Goal: Task Accomplishment & Management: Manage account settings

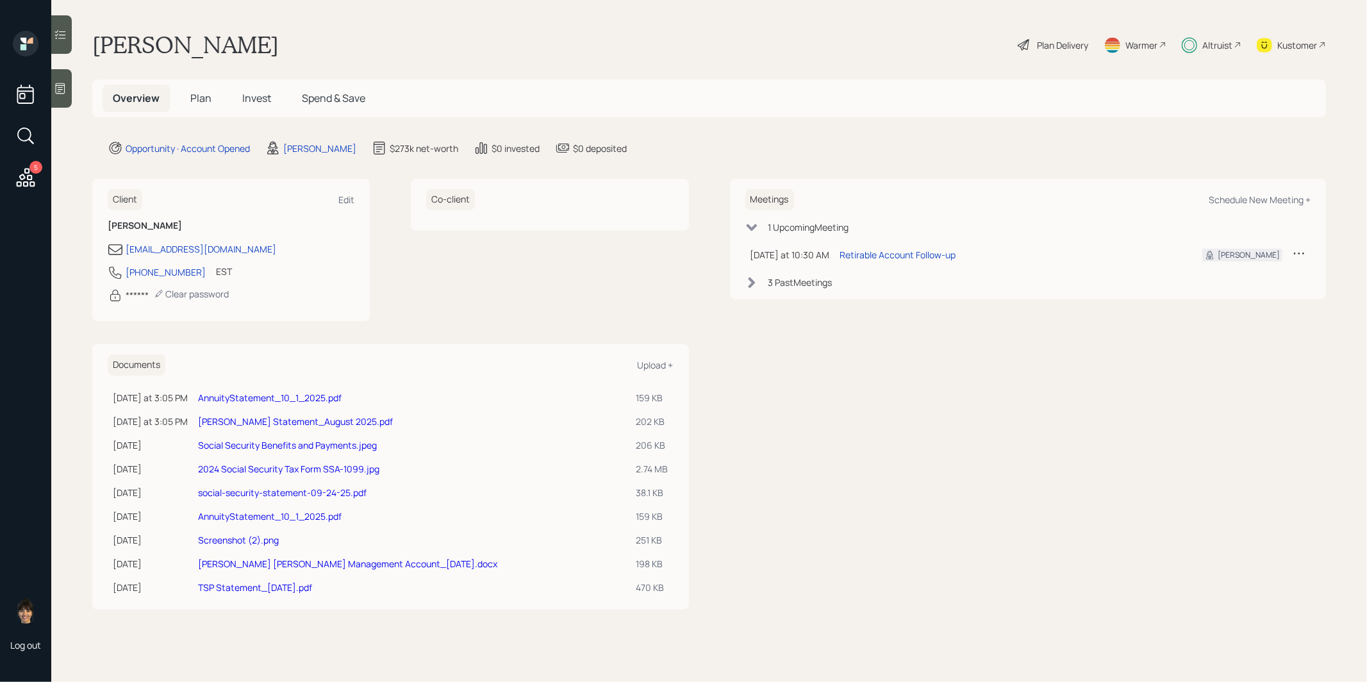
click at [194, 99] on span "Plan" at bounding box center [200, 98] width 21 height 14
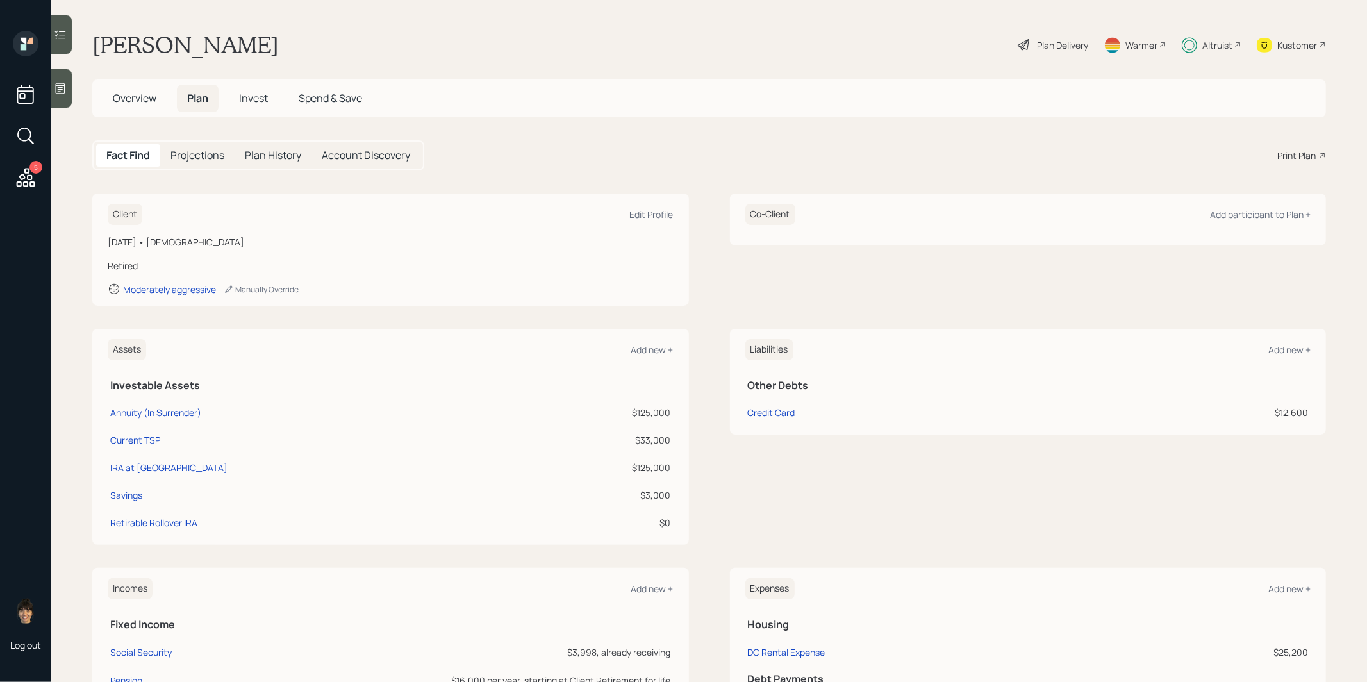
click at [256, 97] on span "Invest" at bounding box center [253, 98] width 29 height 14
